Goal: Task Accomplishment & Management: Manage account settings

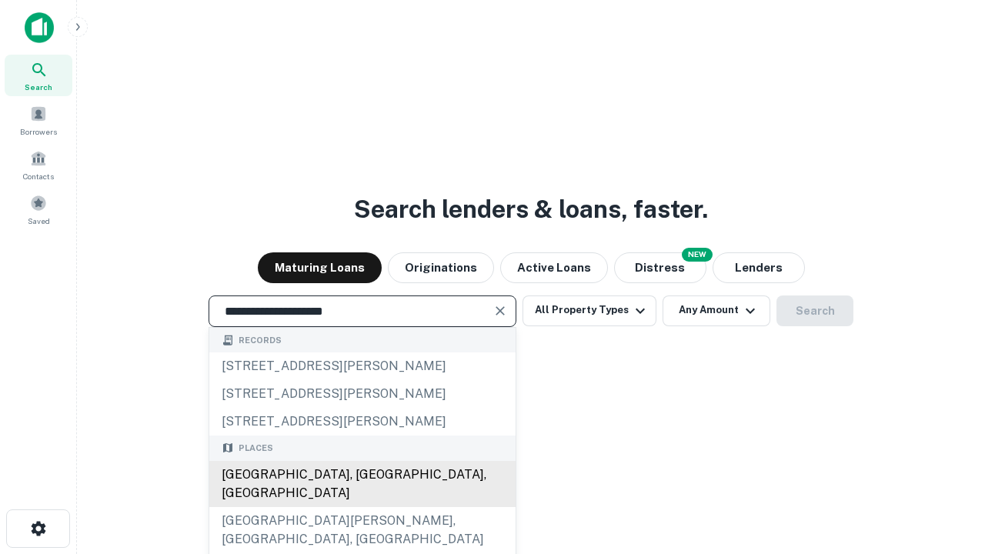
click at [362, 507] on div "[GEOGRAPHIC_DATA], [GEOGRAPHIC_DATA], [GEOGRAPHIC_DATA]" at bounding box center [362, 484] width 306 height 46
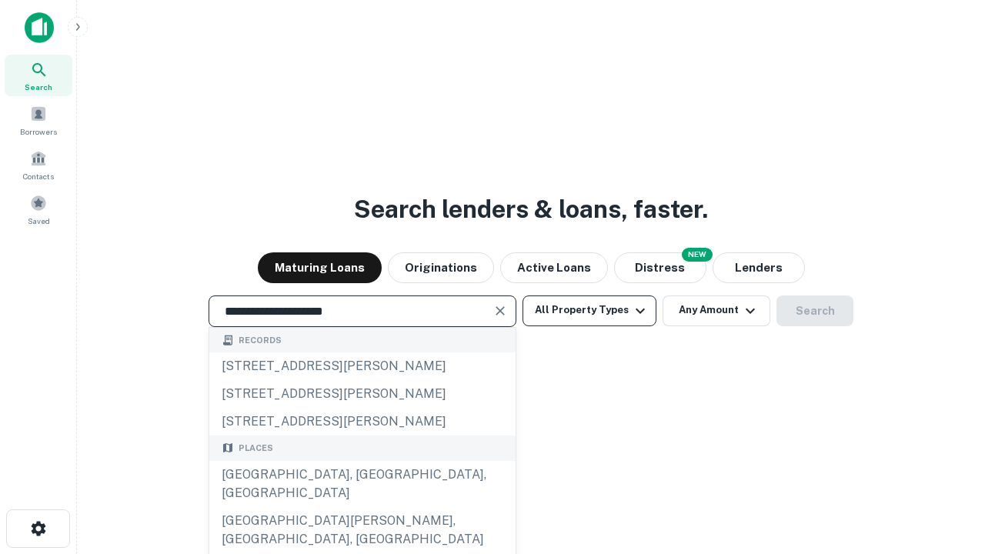
type input "**********"
click at [589, 310] on button "All Property Types" at bounding box center [589, 310] width 134 height 31
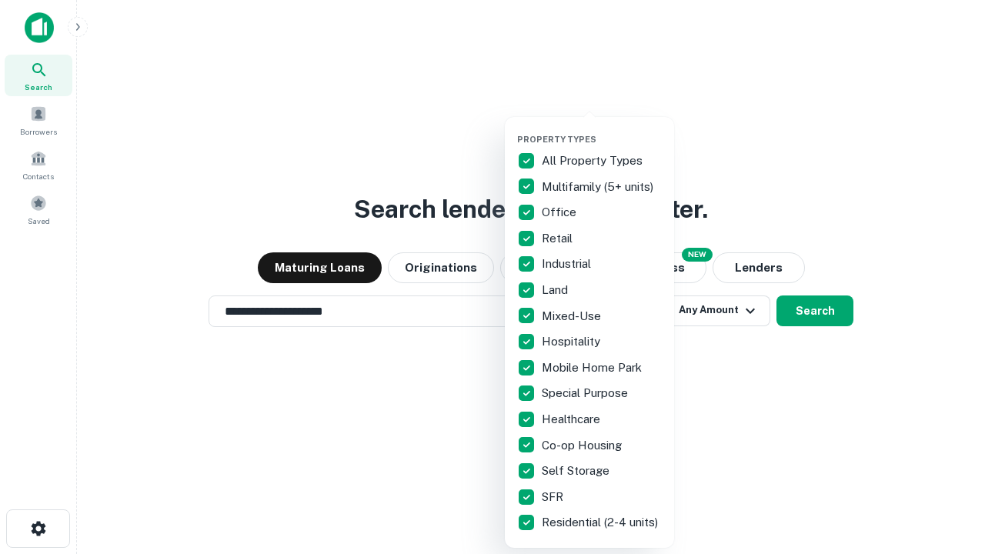
click at [602, 129] on button "button" at bounding box center [601, 129] width 169 height 1
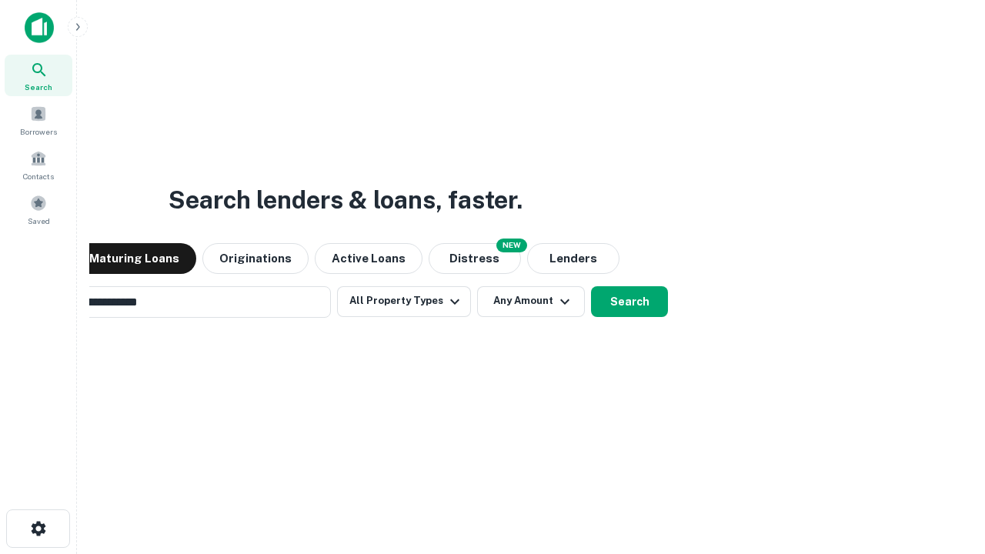
scroll to position [24, 0]
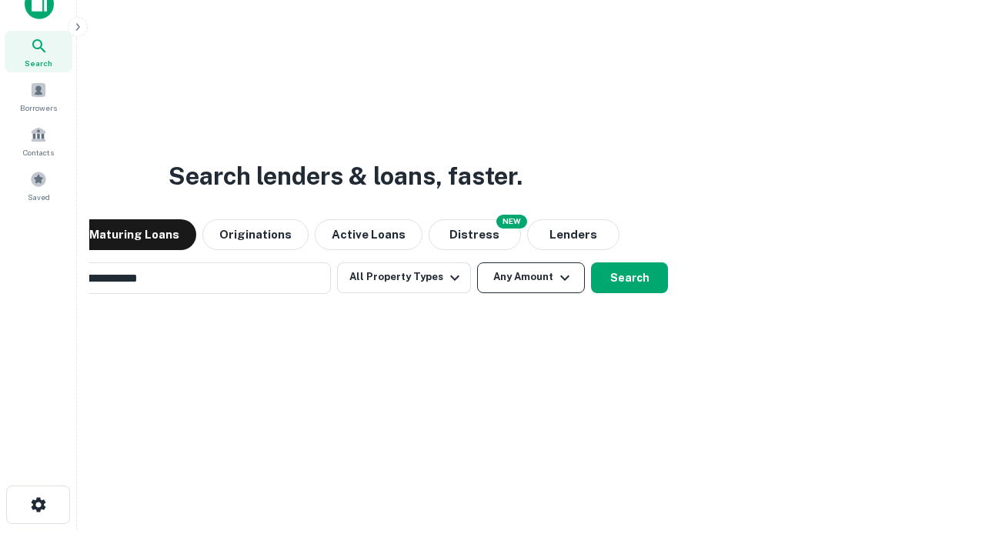
click at [477, 262] on button "Any Amount" at bounding box center [531, 277] width 108 height 31
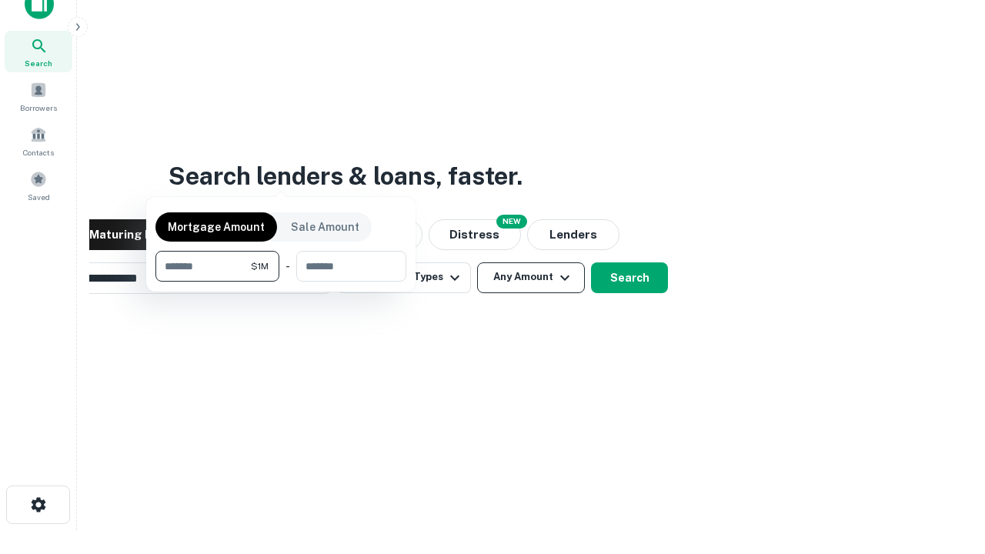
scroll to position [111, 436]
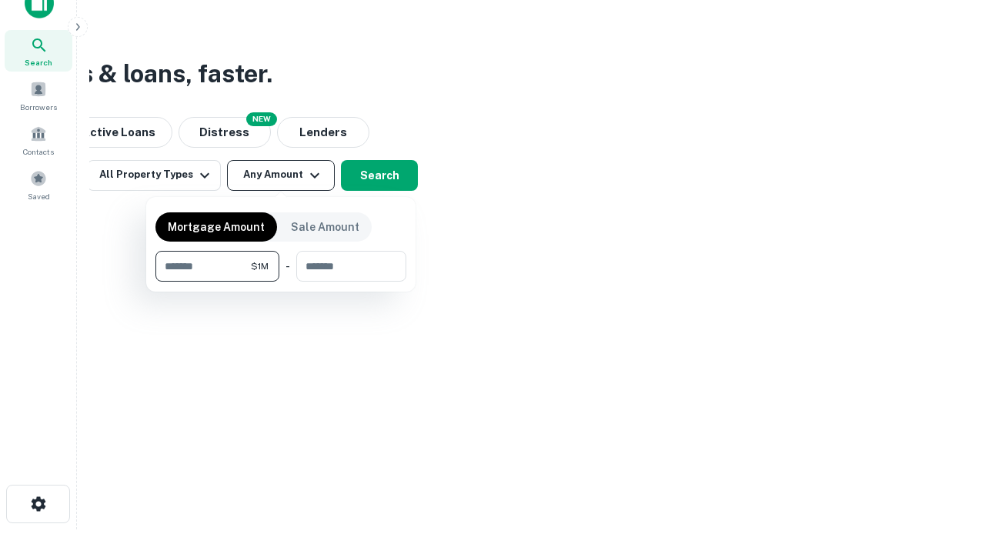
type input "*******"
click at [281, 282] on button "button" at bounding box center [280, 282] width 251 height 1
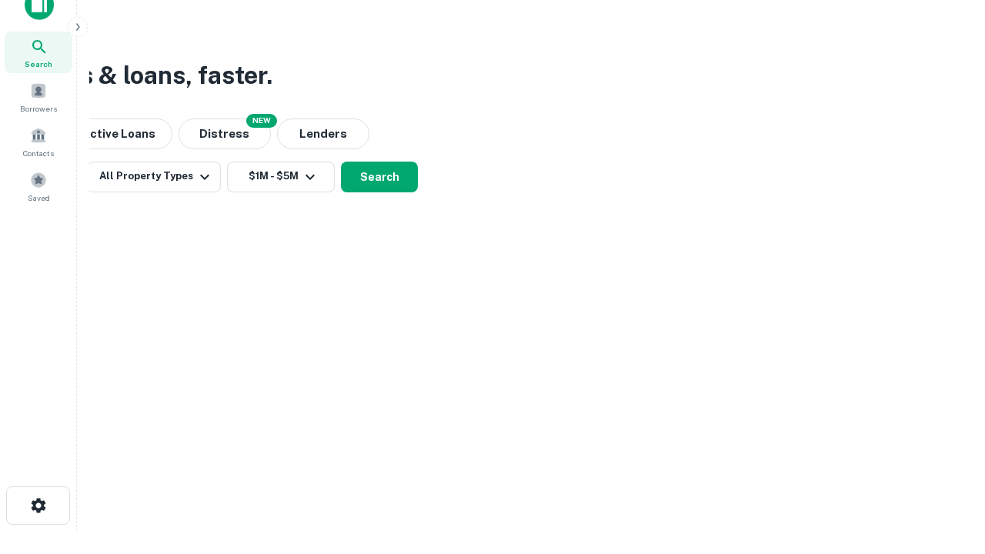
scroll to position [9, 284]
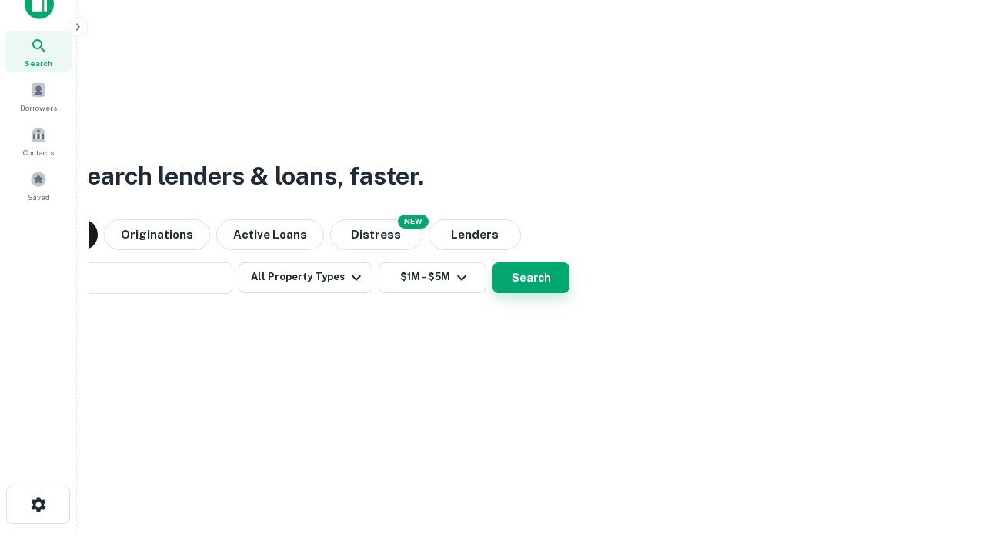
click at [492, 262] on button "Search" at bounding box center [530, 277] width 77 height 31
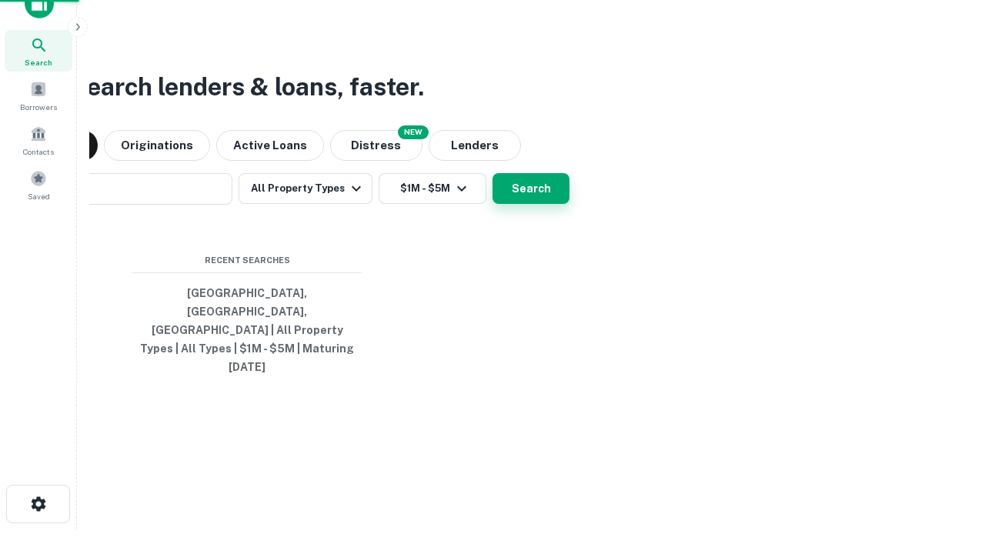
scroll to position [41, 436]
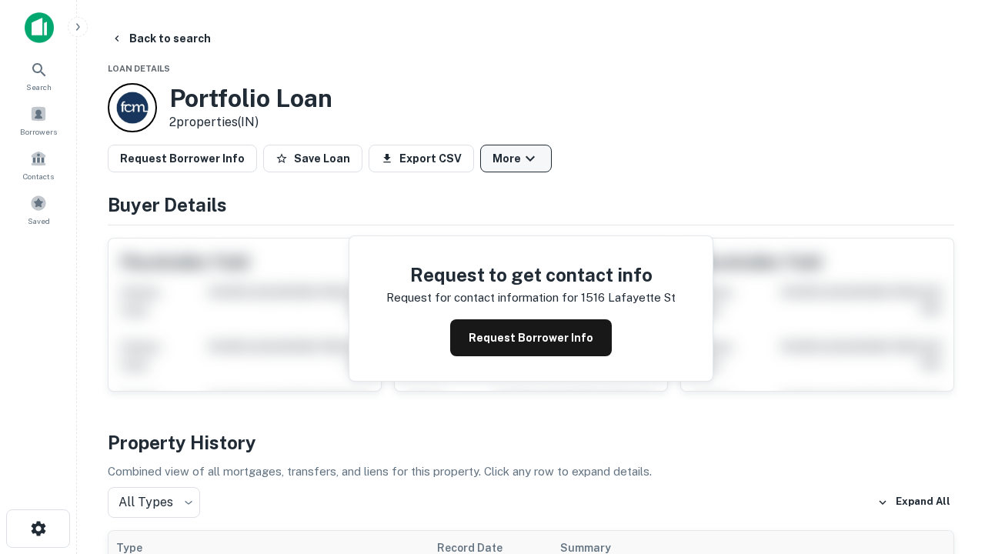
click at [516, 159] on button "More" at bounding box center [516, 159] width 72 height 28
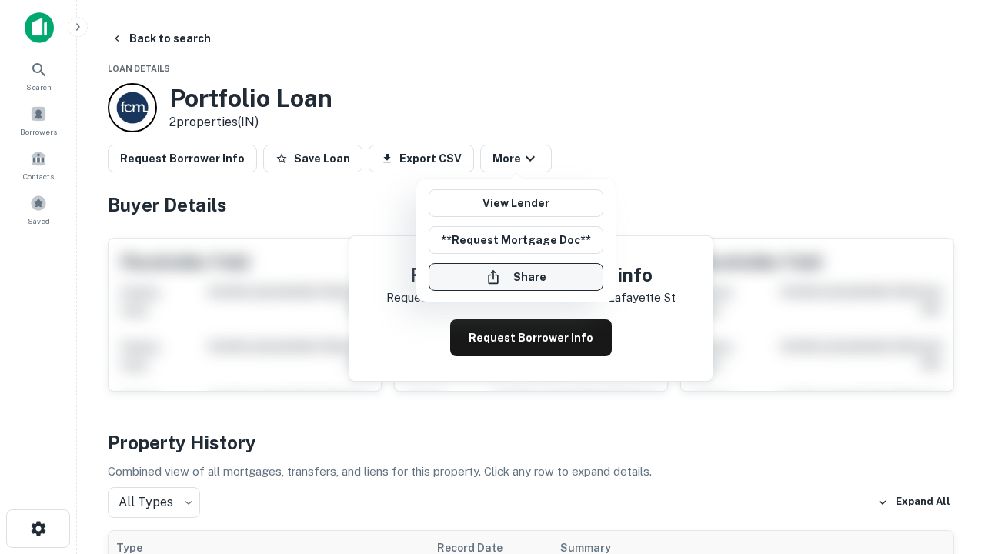
click at [516, 277] on button "Share" at bounding box center [516, 277] width 175 height 28
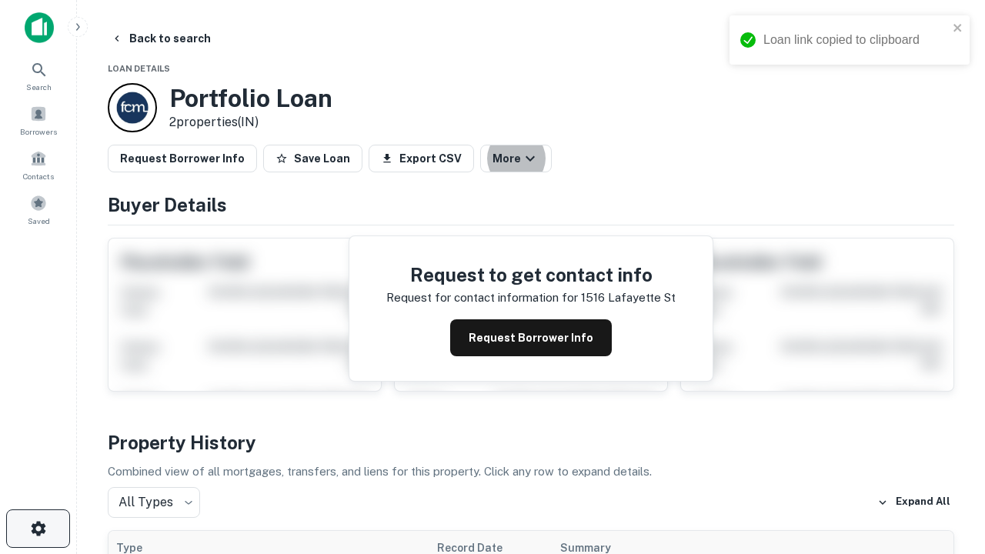
click at [38, 529] on icon "button" at bounding box center [38, 528] width 18 height 18
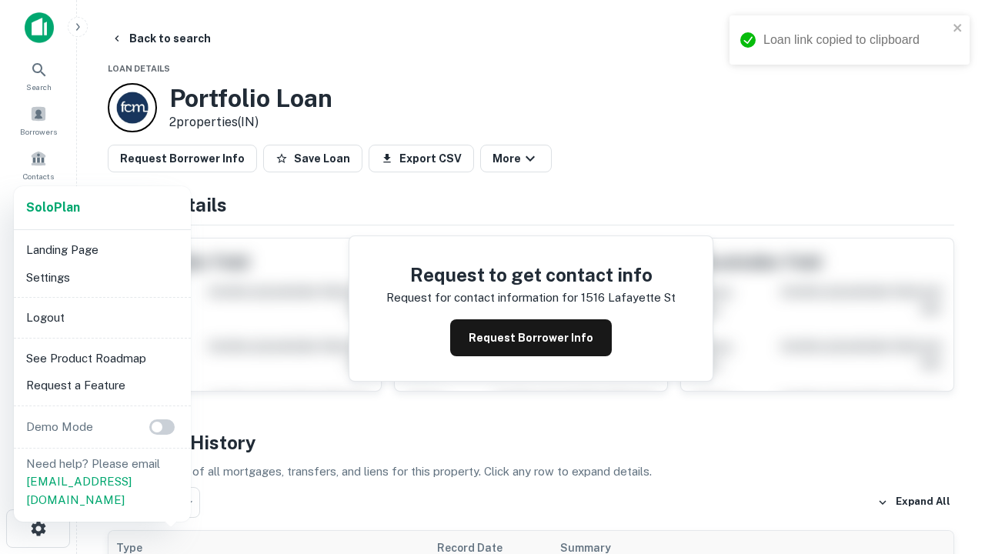
click at [102, 317] on li "Logout" at bounding box center [102, 318] width 165 height 28
